Goal: Task Accomplishment & Management: Manage account settings

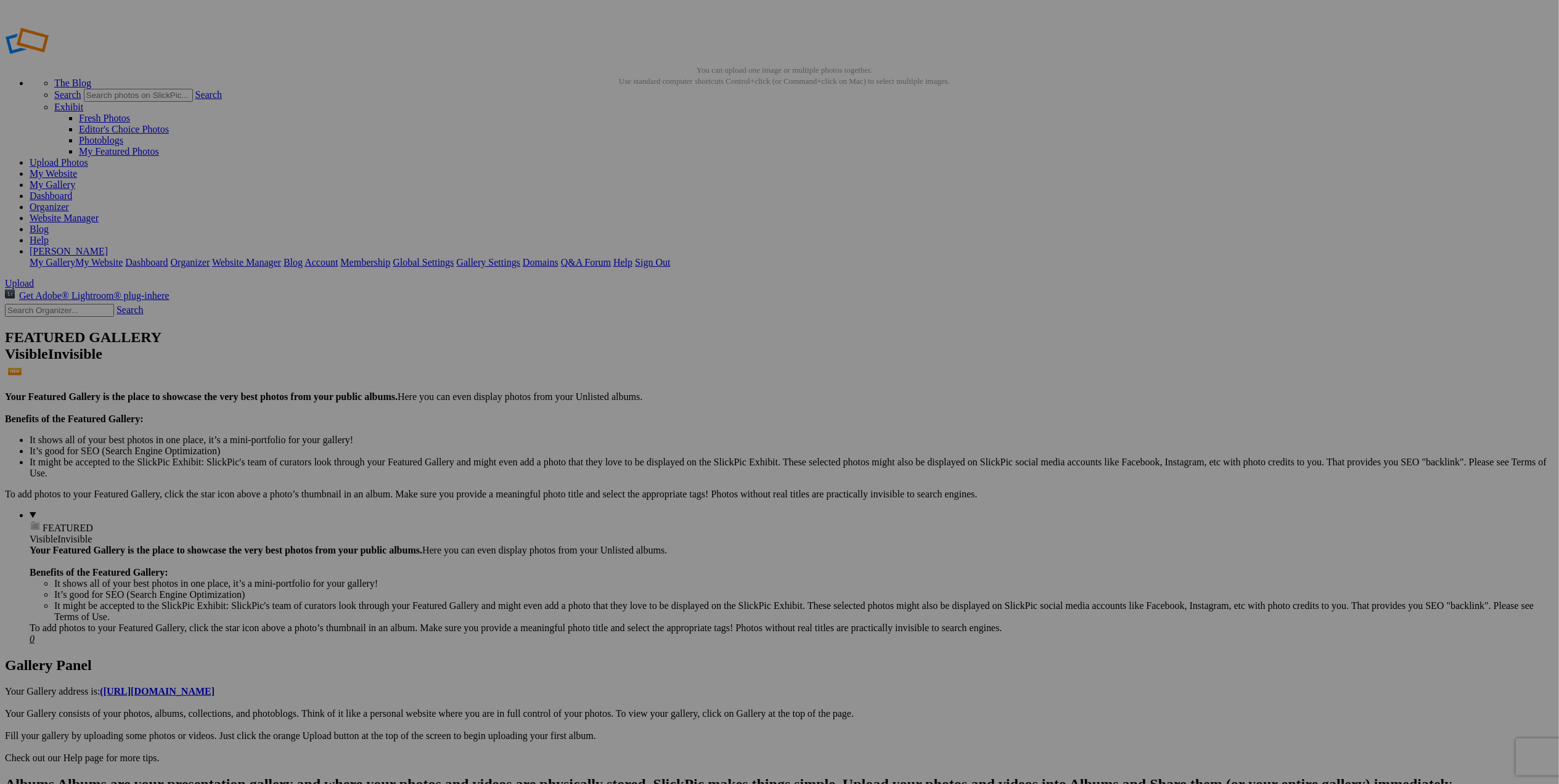
click at [1117, 185] on img at bounding box center [1111, 185] width 92 height 62
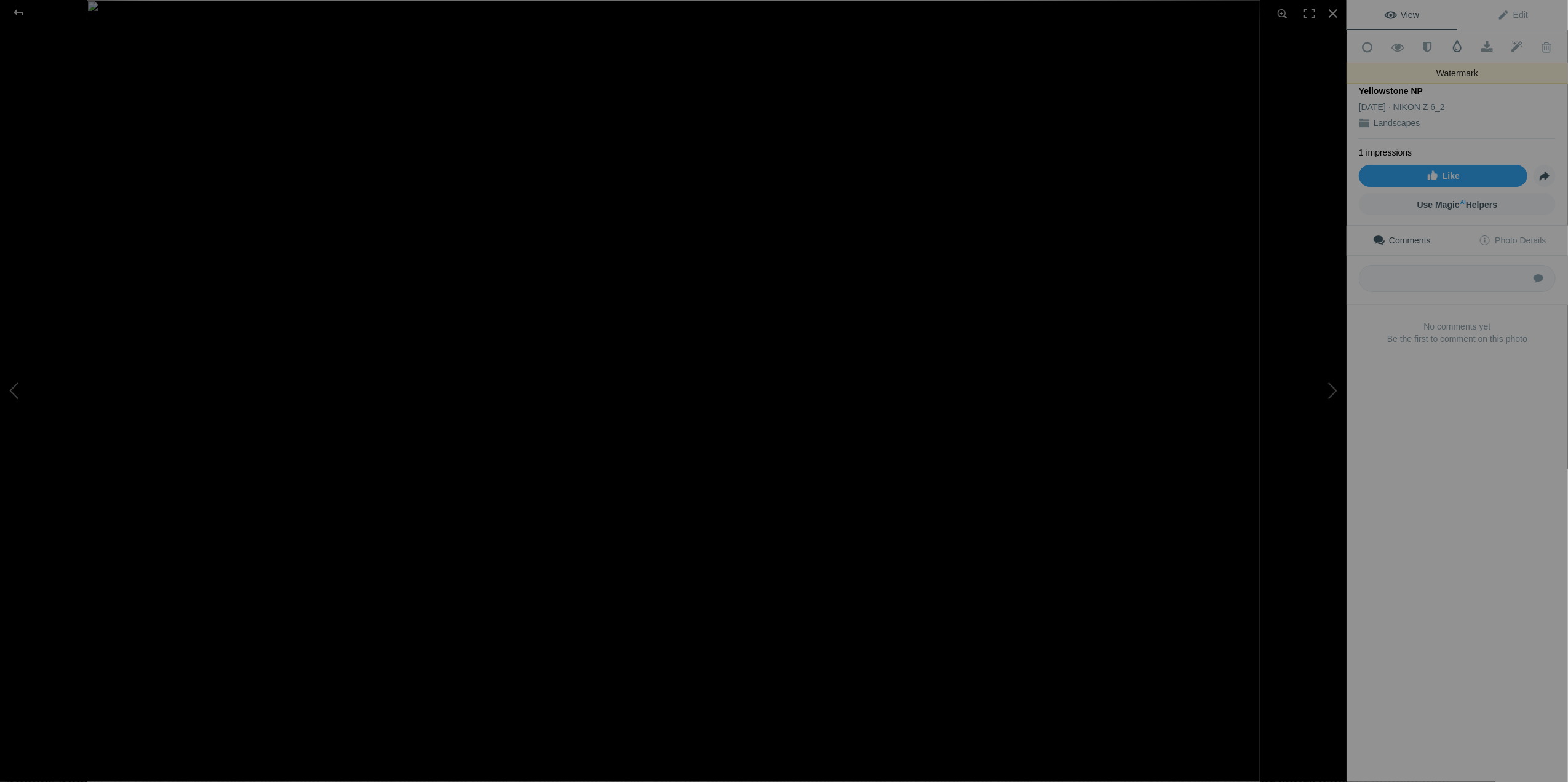
click at [1451, 48] on span at bounding box center [1457, 46] width 12 height 12
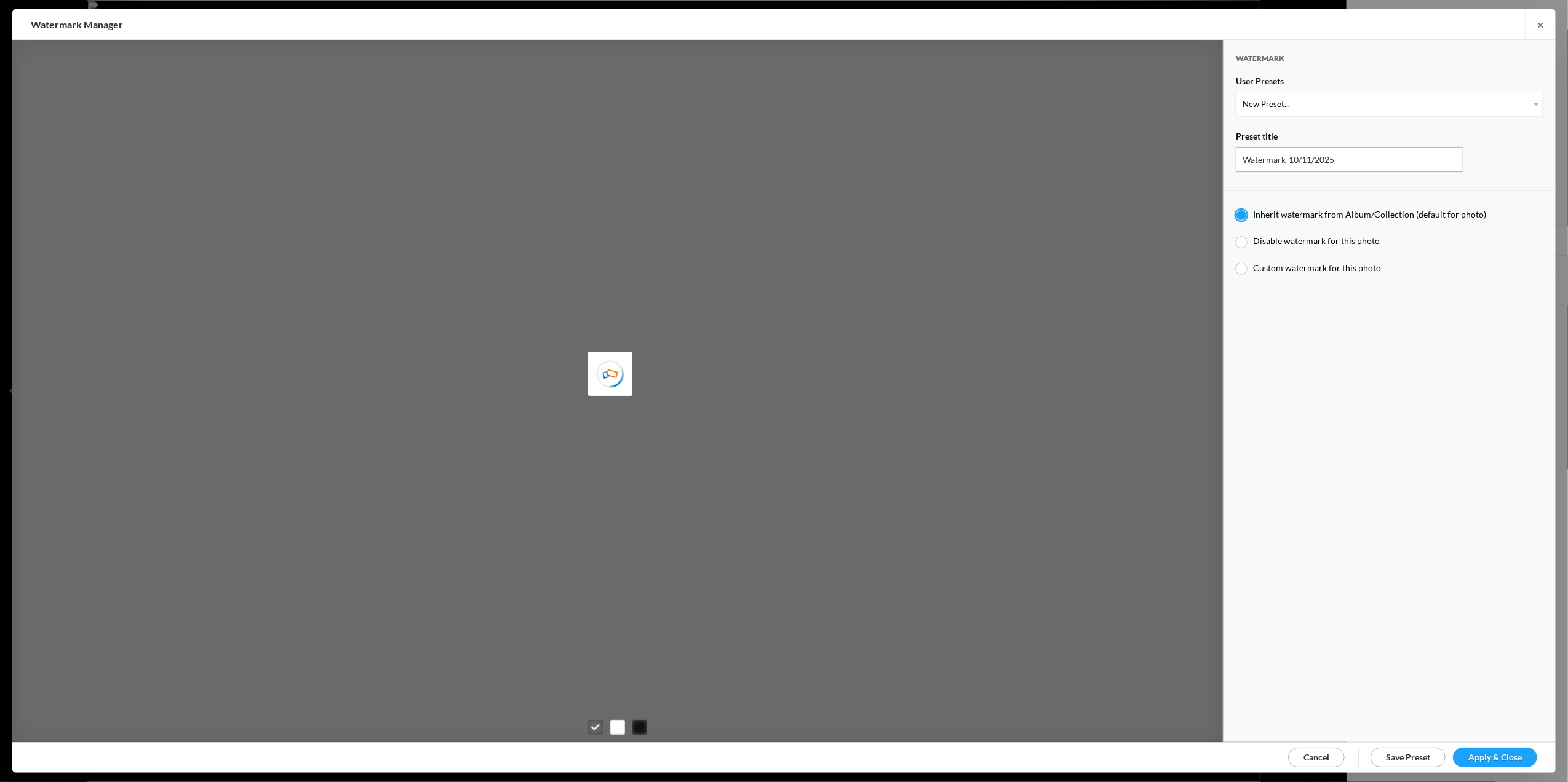
type input "T for Tom's photo"
radio input "false"
radio input "true"
type input "T"
type input "0.3"
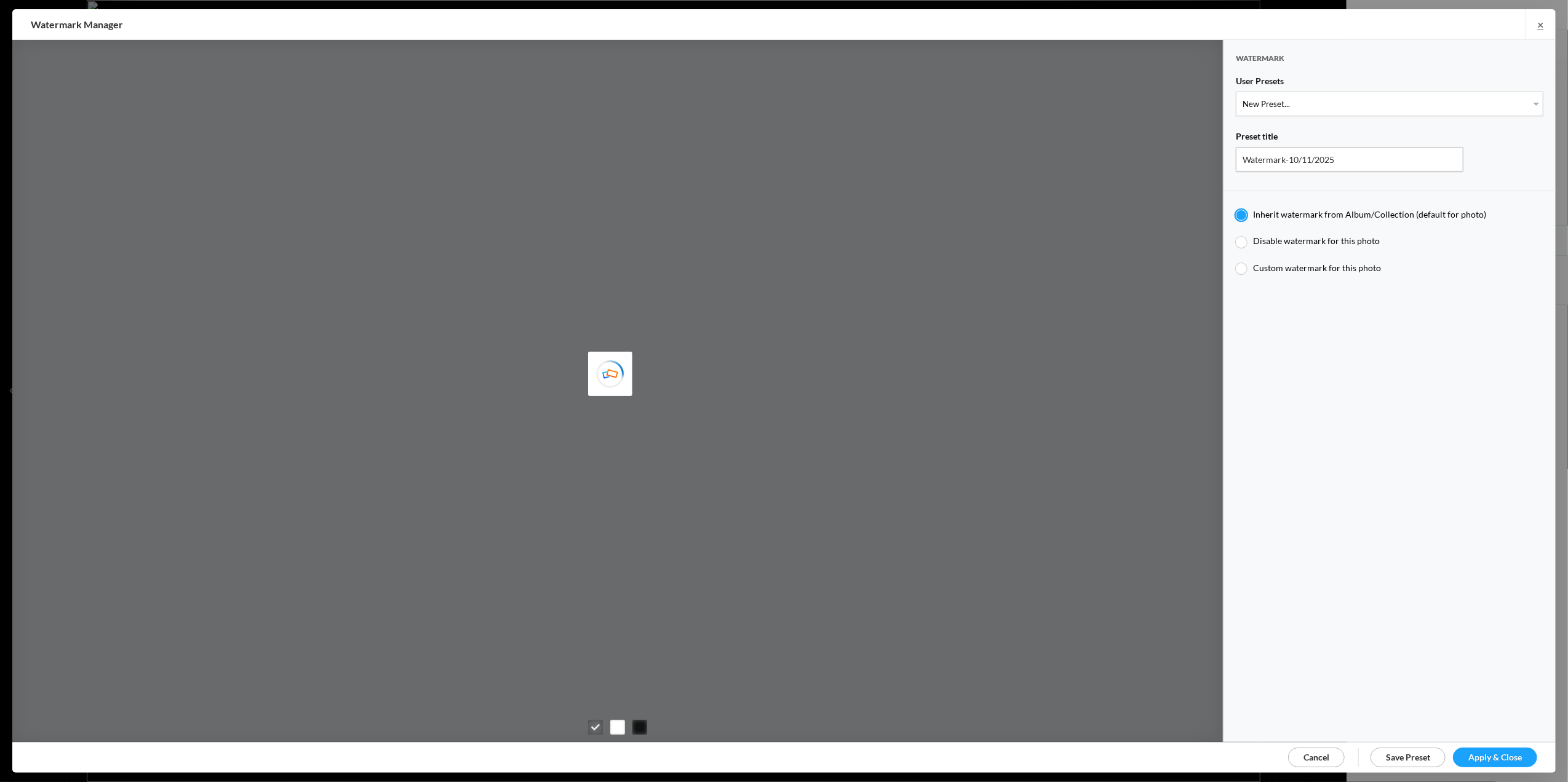
type input "4"
radio input "false"
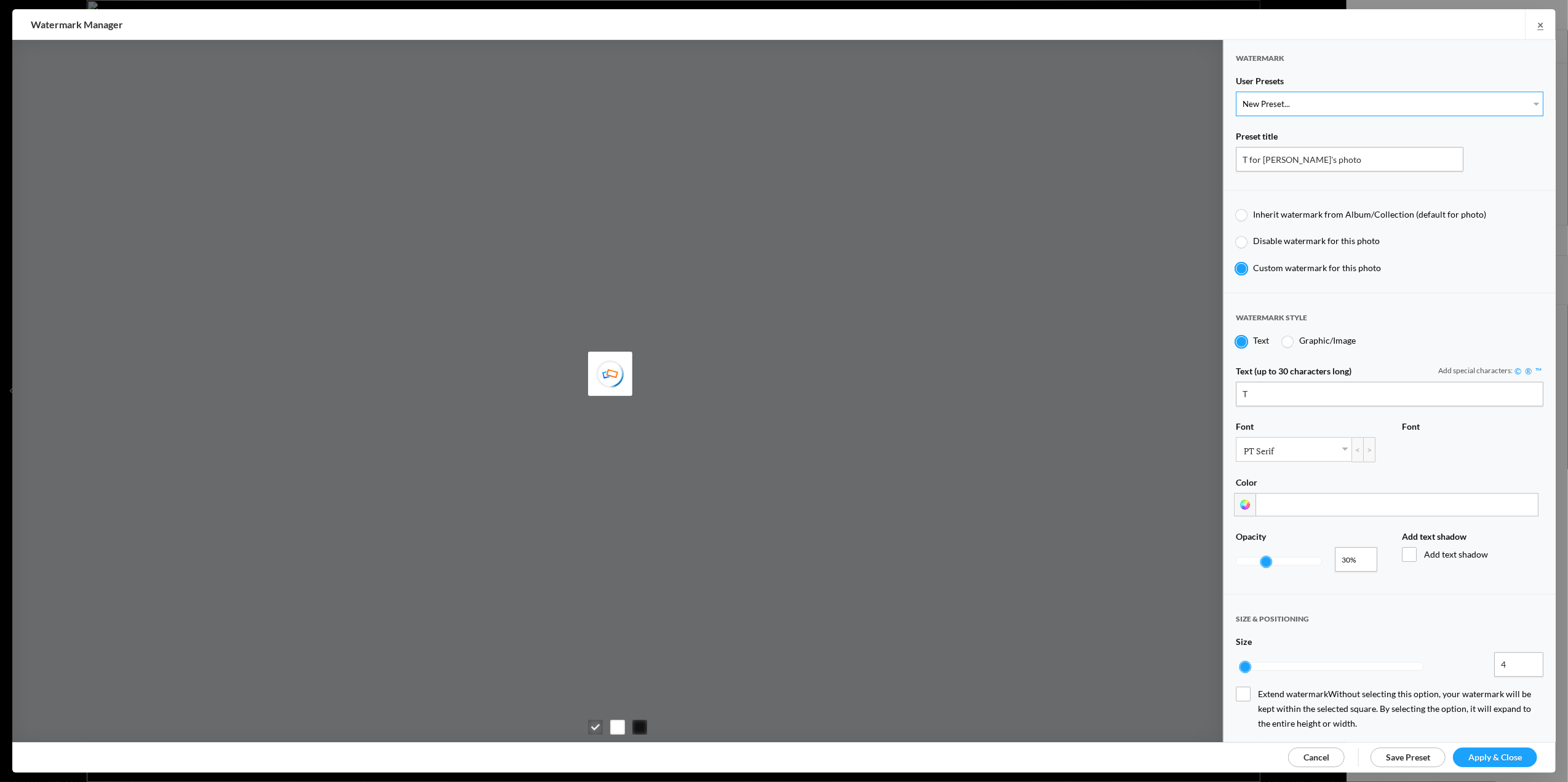
click at [1522, 97] on select "New Preset... T for Tom's photo M for Mary's photo T-Large for Tom's photo" at bounding box center [1389, 104] width 308 height 25
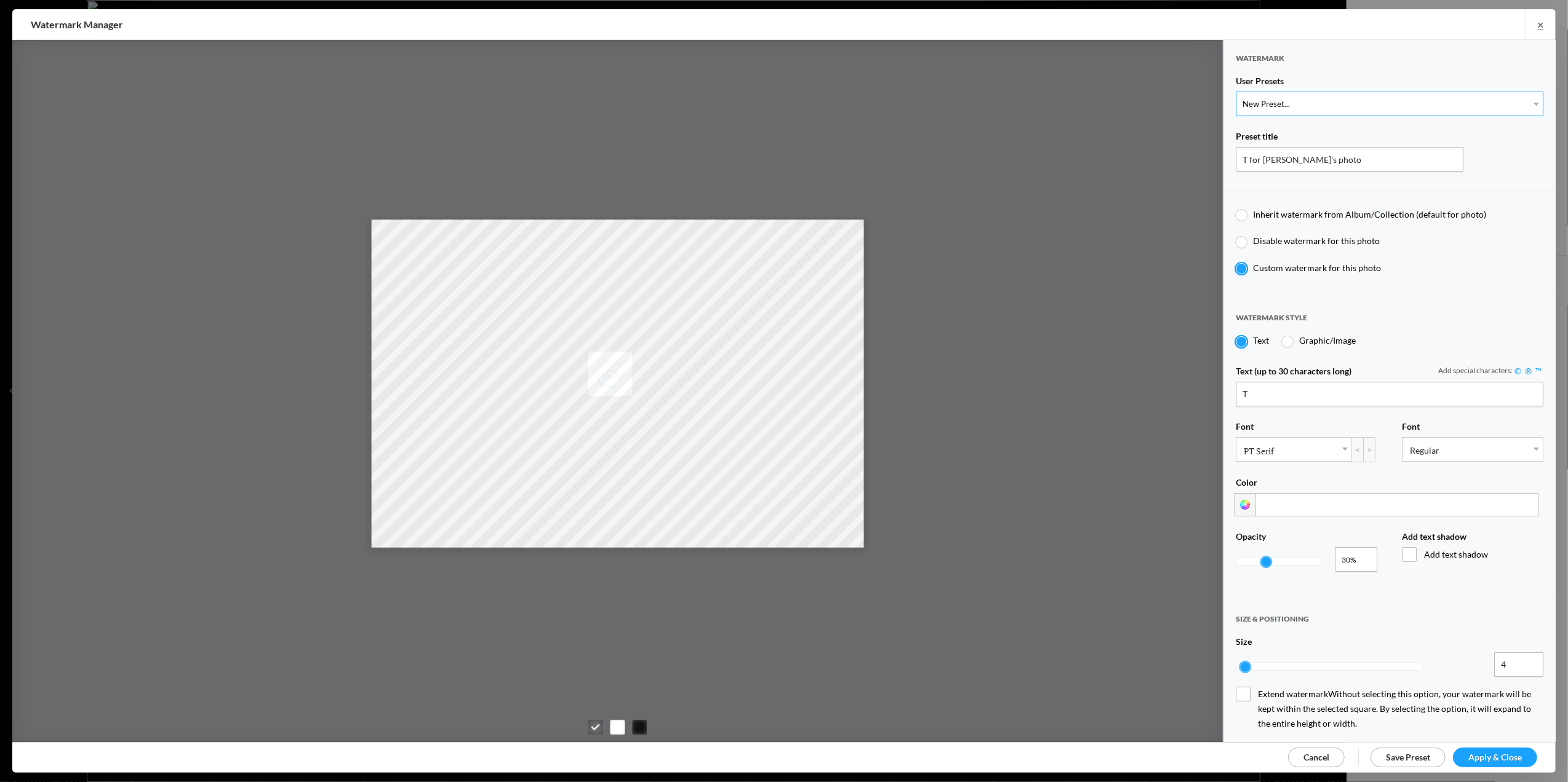
select select "3: Object"
click at [1236, 91] on select "New Preset... T for Tom's photo M for Mary's photo T-Large for Tom's photo" at bounding box center [1389, 104] width 308 height 25
type input "T-Large for Tom's photo"
type input "10"
click at [1479, 754] on span "Apply & Close" at bounding box center [1495, 757] width 54 height 10
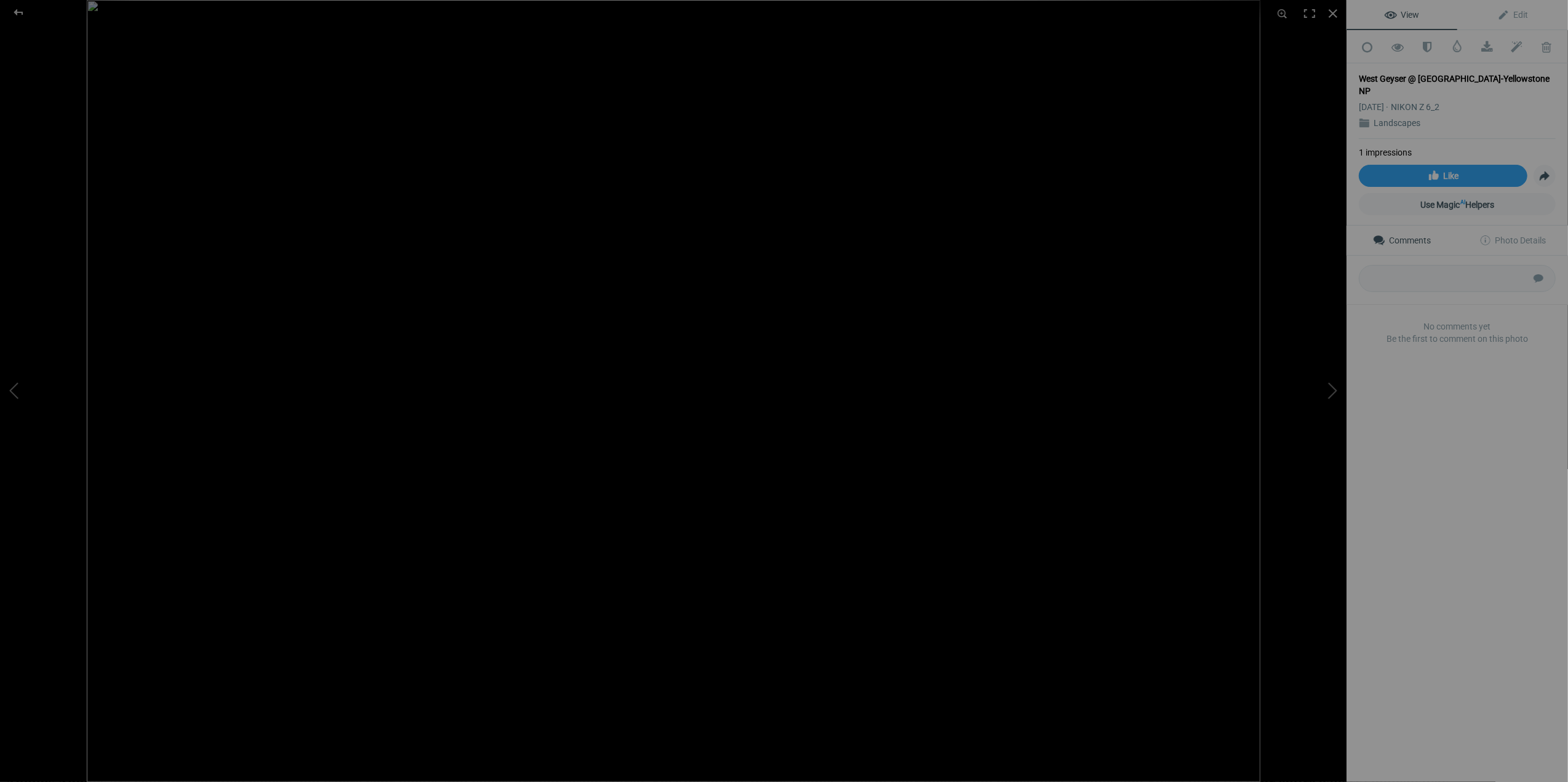
click at [1239, 770] on img at bounding box center [673, 391] width 1174 height 782
click at [1334, 10] on div at bounding box center [1333, 13] width 27 height 27
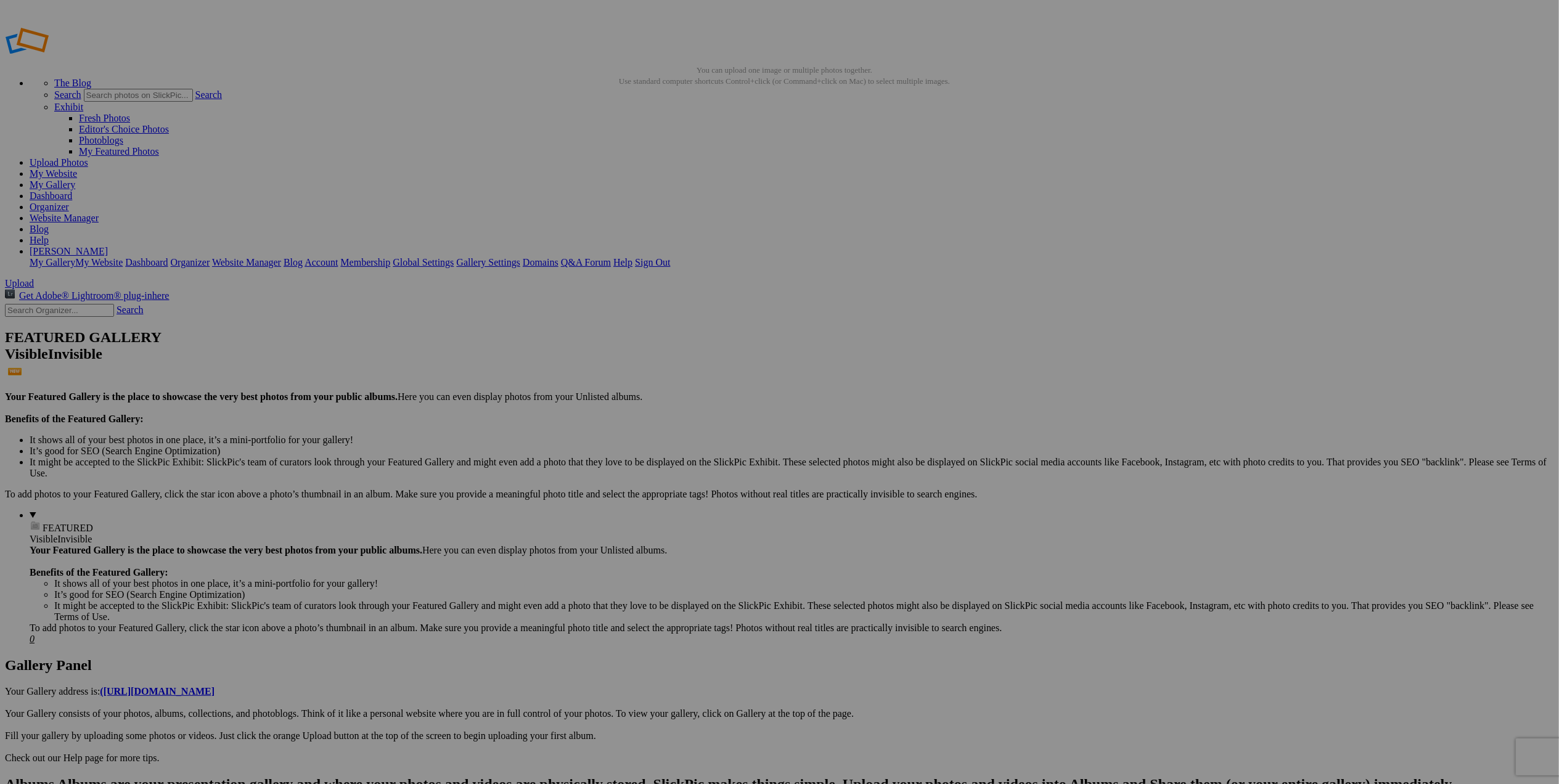
drag, startPoint x: 299, startPoint y: 209, endPoint x: 393, endPoint y: 216, distance: 94.3
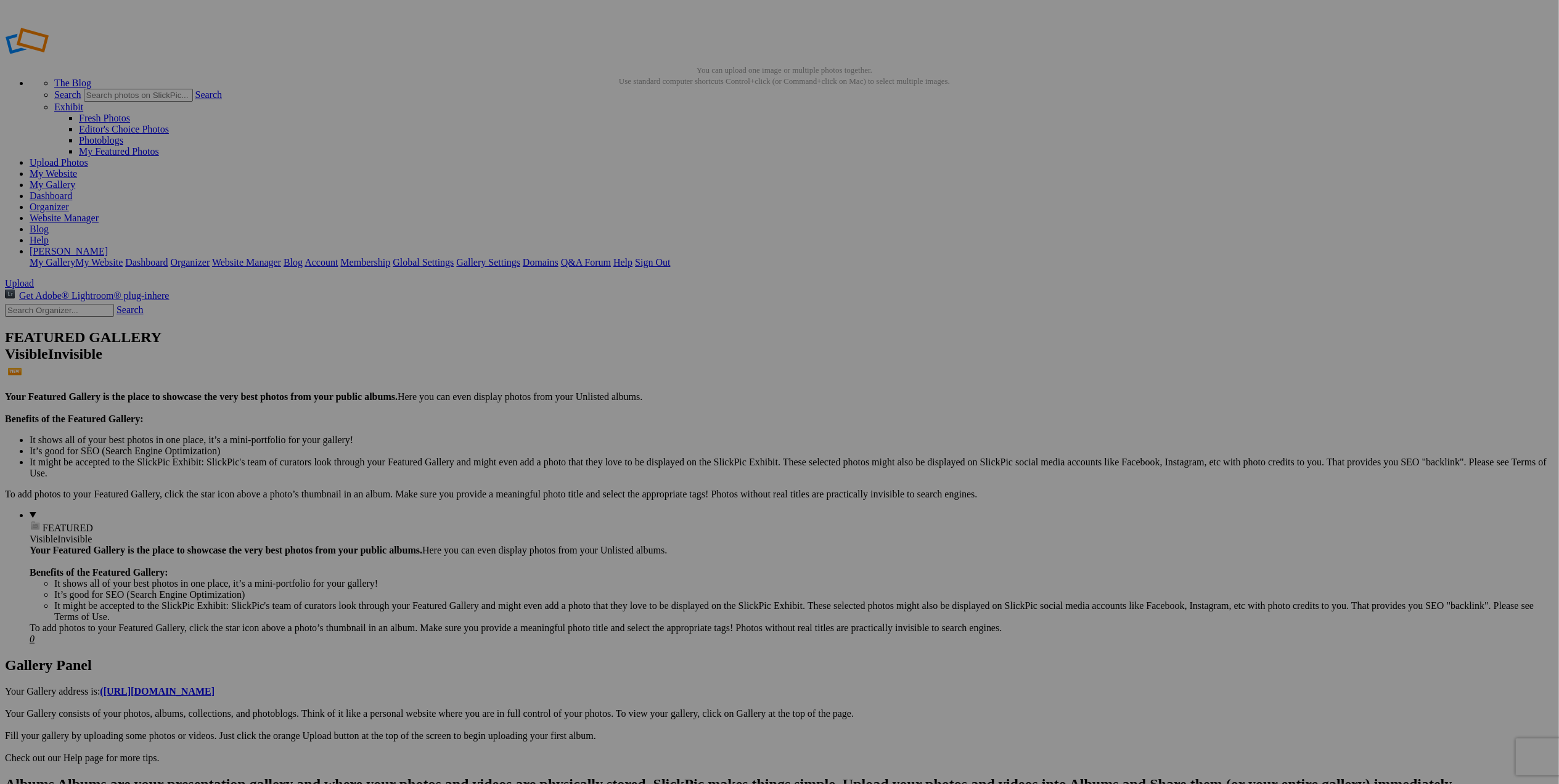
scroll to position [0, 0]
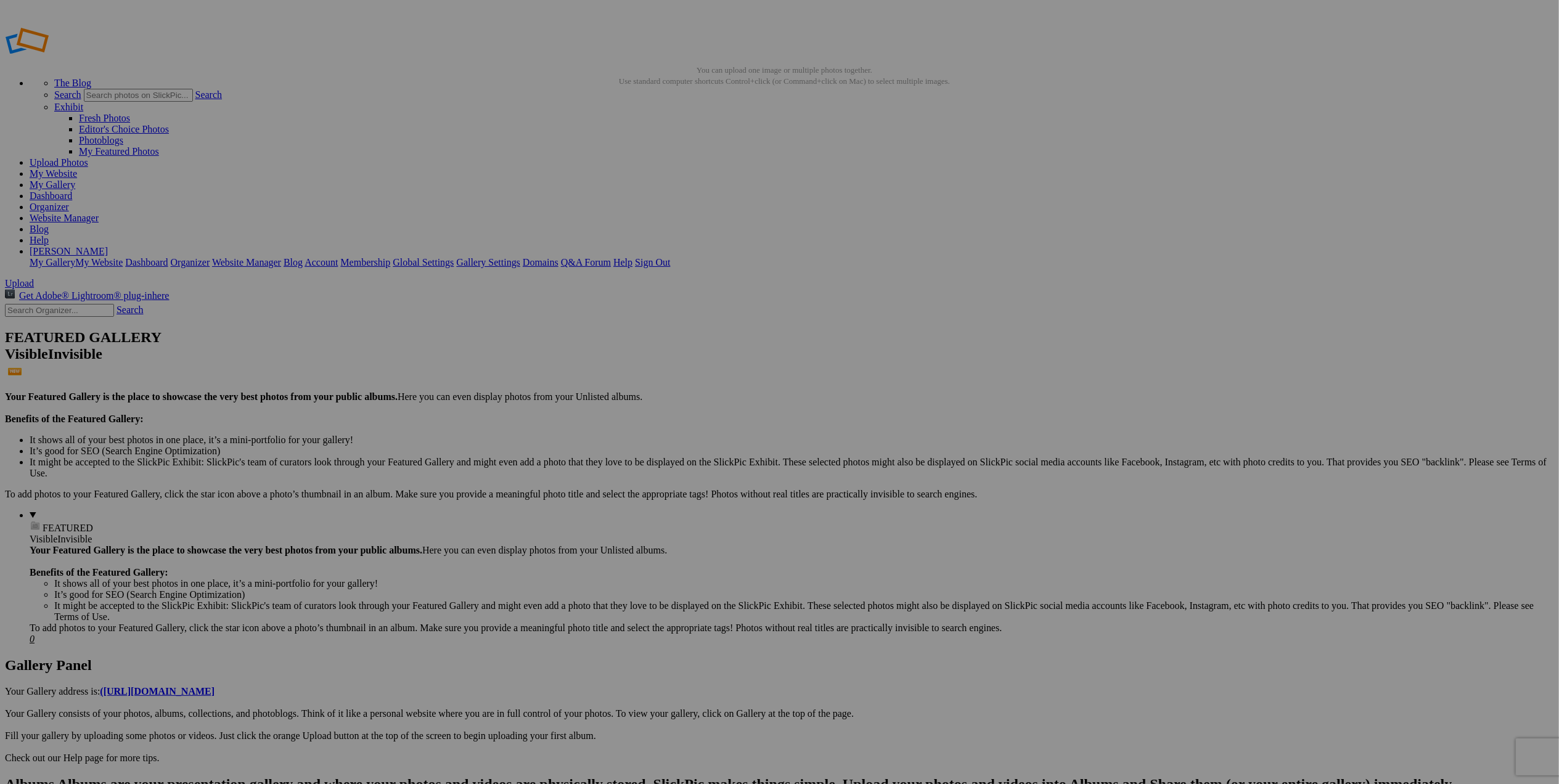
click at [617, 438] on span at bounding box center [617, 444] width 0 height 10
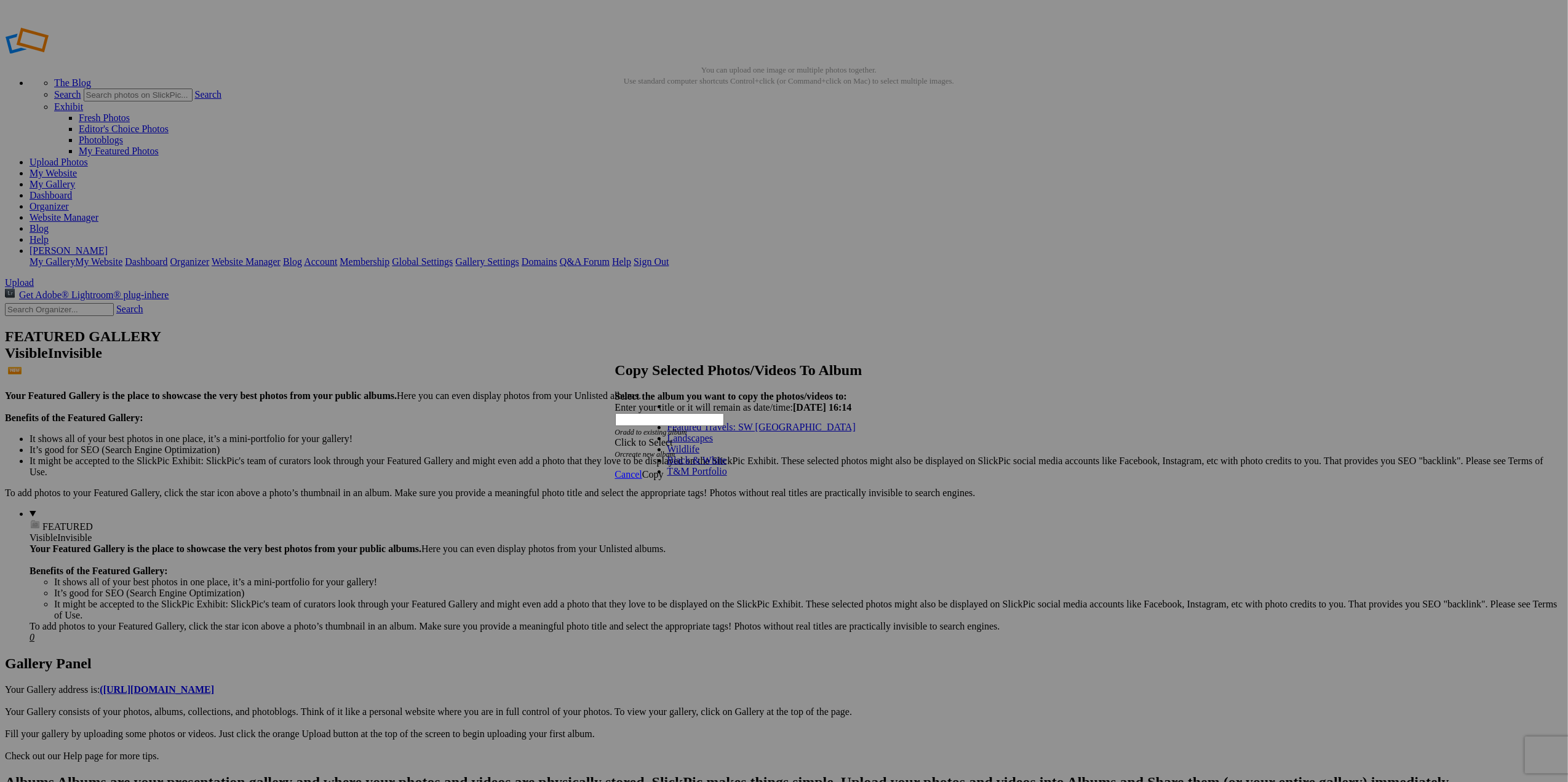
click at [699, 477] on link "T&M Portfolio" at bounding box center [697, 471] width 59 height 10
click at [664, 469] on span "Copy" at bounding box center [652, 475] width 22 height 10
click at [654, 436] on span "Ok" at bounding box center [648, 431] width 12 height 10
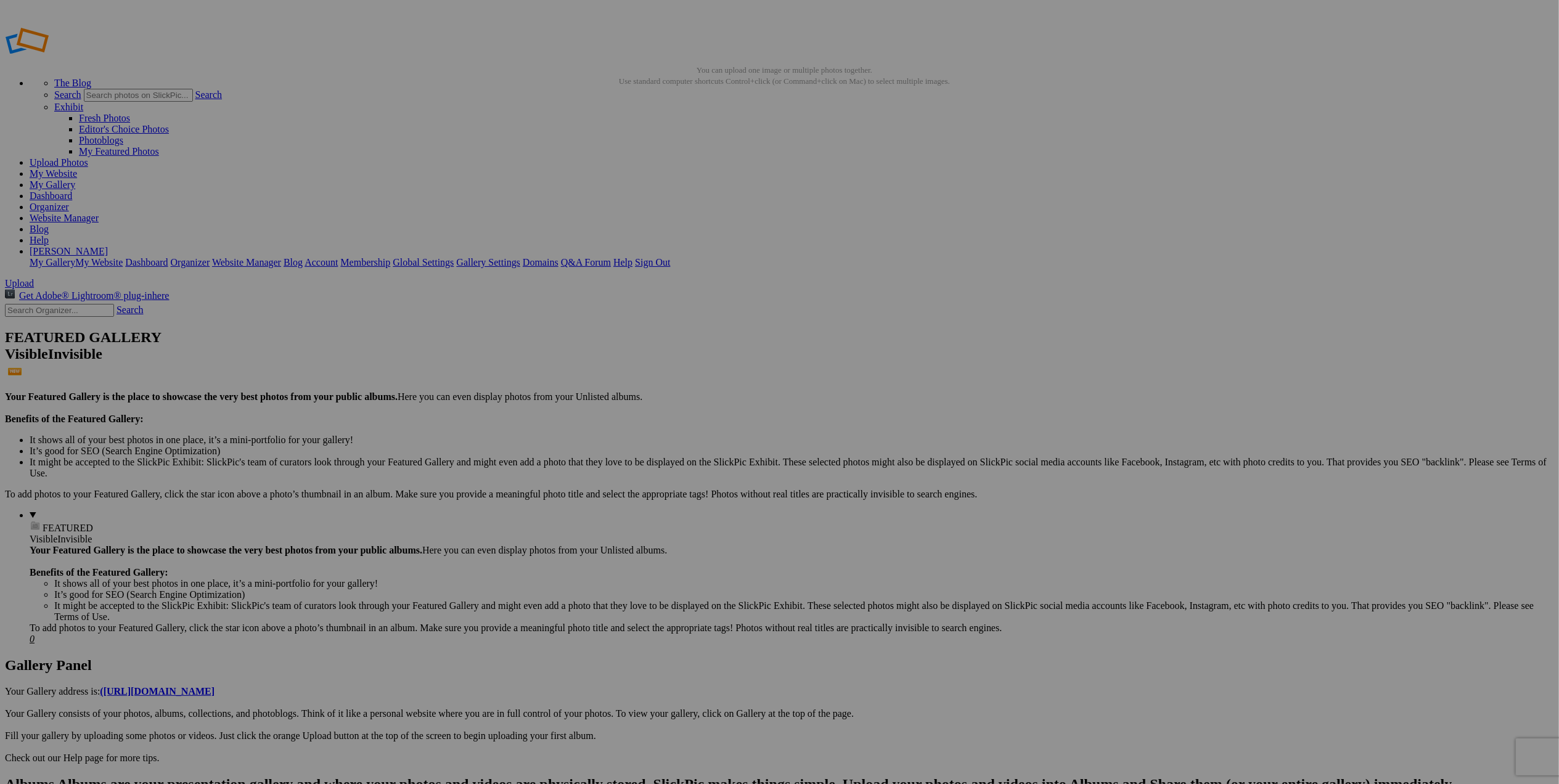
click at [99, 213] on link "Website Manager" at bounding box center [64, 218] width 69 height 10
